Goal: Transaction & Acquisition: Purchase product/service

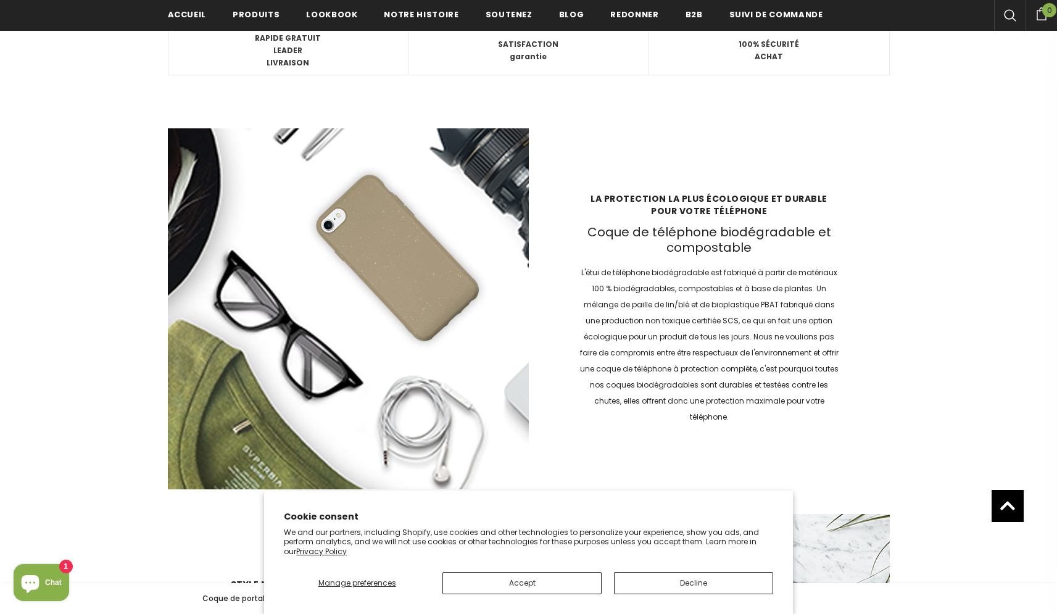
scroll to position [1842, 0]
